Goal: Task Accomplishment & Management: Use online tool/utility

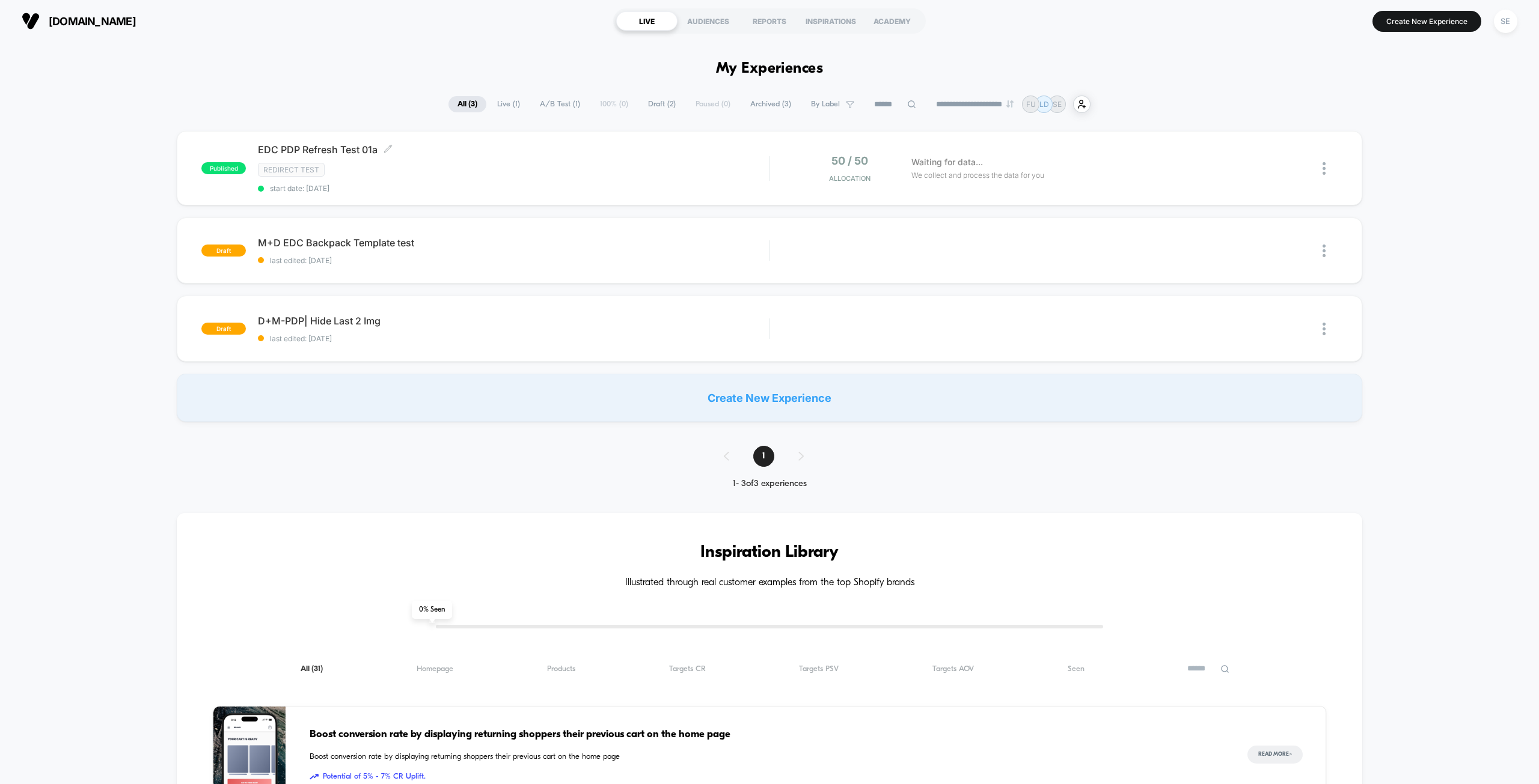
click at [599, 171] on div "Redirect Test" at bounding box center [512, 170] width 511 height 14
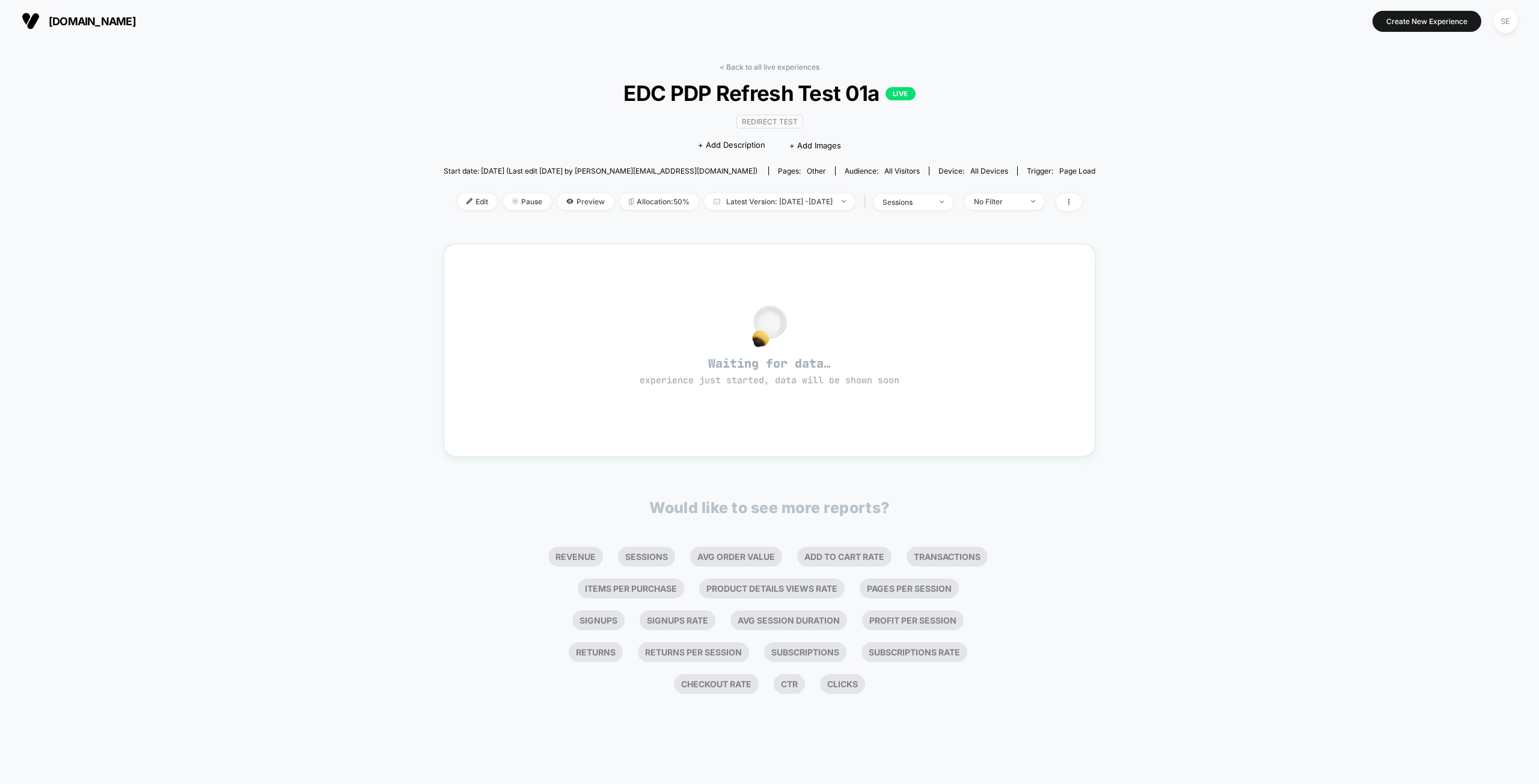
click at [1246, 570] on div "< Back to all live experiences EDC PDP Refresh Test 01a LIVE Redirect Test Clic…" at bounding box center [769, 413] width 1539 height 743
click at [563, 200] on span "Preview" at bounding box center [585, 201] width 56 height 16
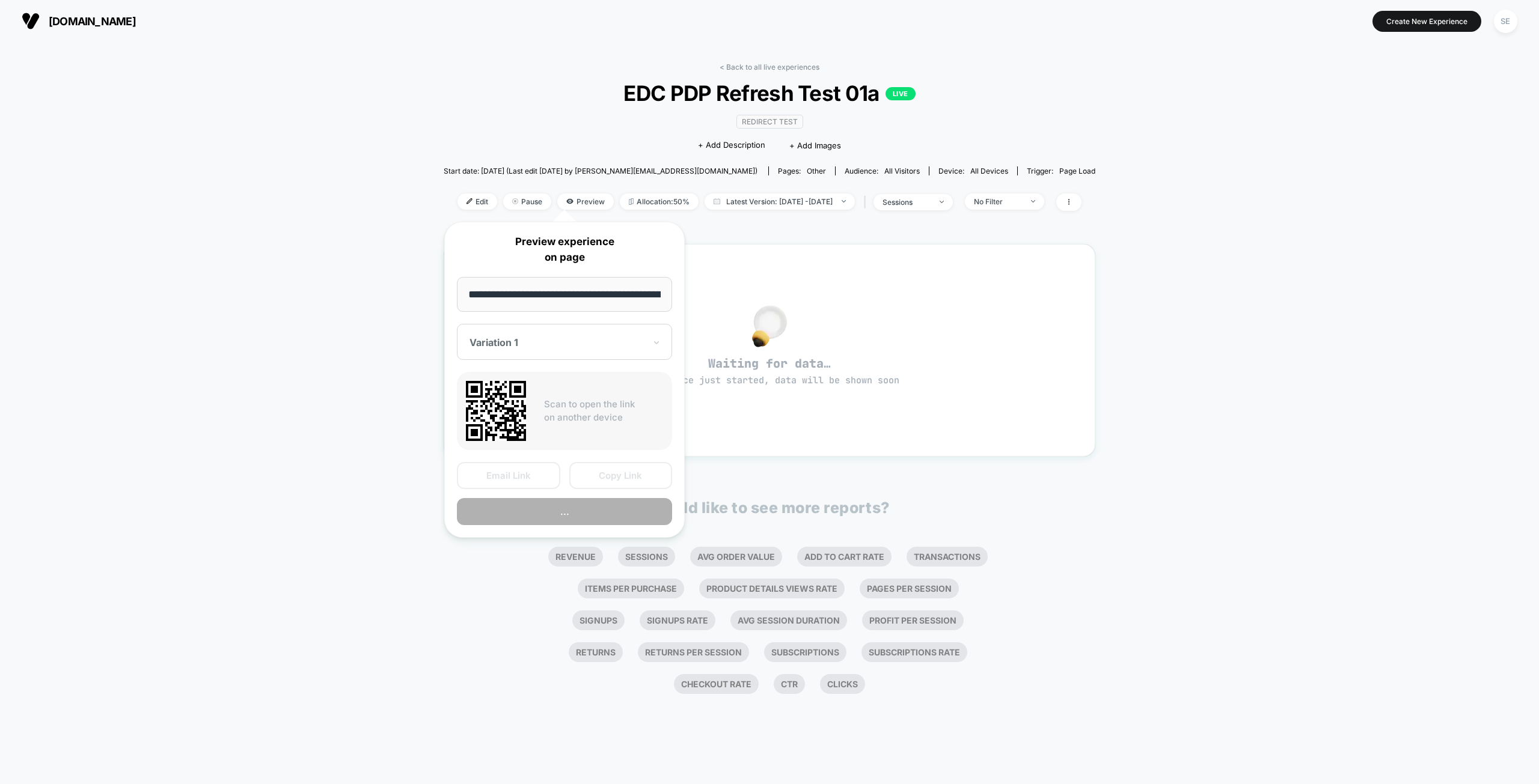
scroll to position [0, 127]
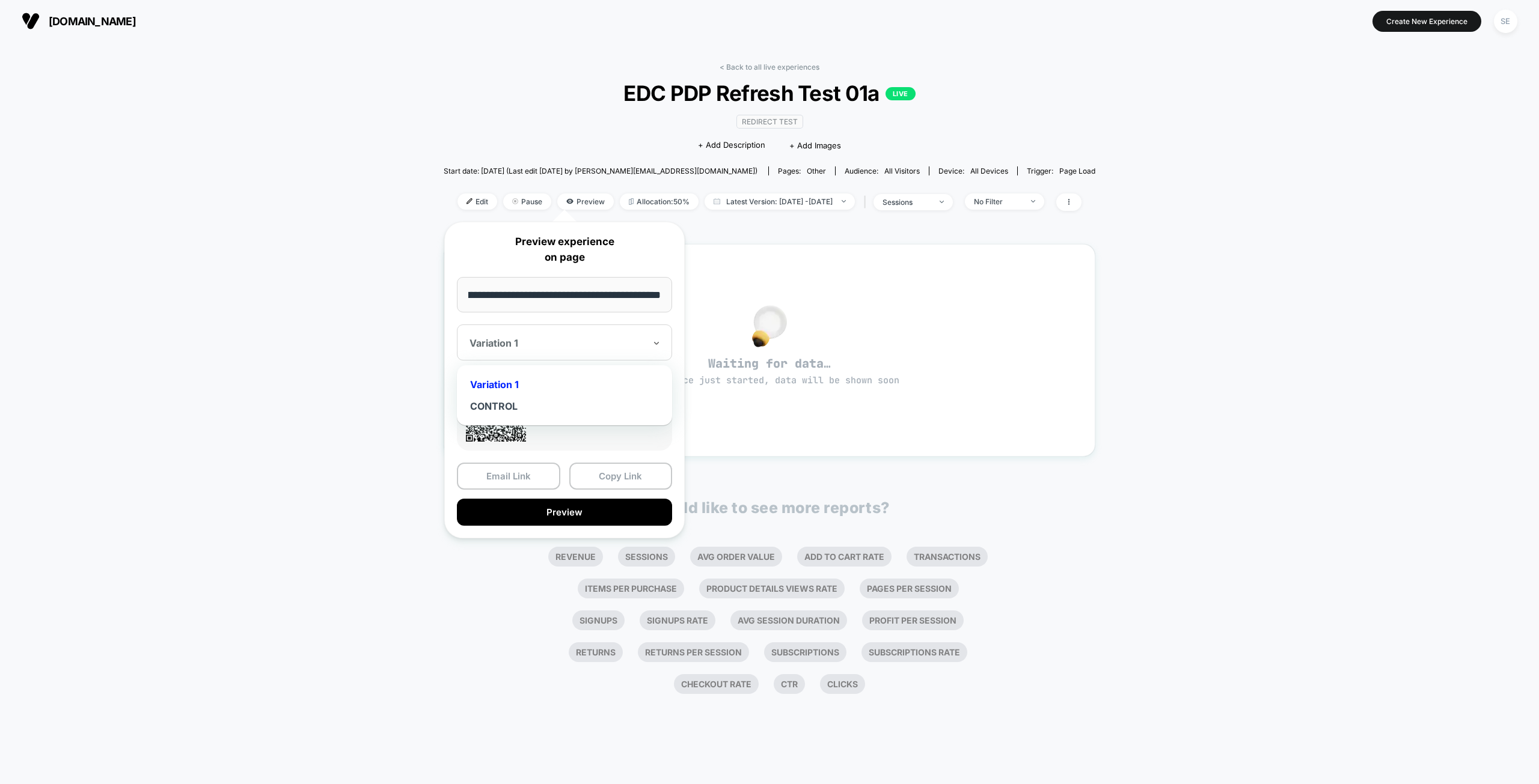
click at [566, 349] on div "Variation 1" at bounding box center [557, 343] width 178 height 14
click at [548, 380] on div "Variation 1" at bounding box center [564, 384] width 203 height 22
click at [544, 513] on button "Preview" at bounding box center [565, 512] width 215 height 27
